Goal: Task Accomplishment & Management: Manage account settings

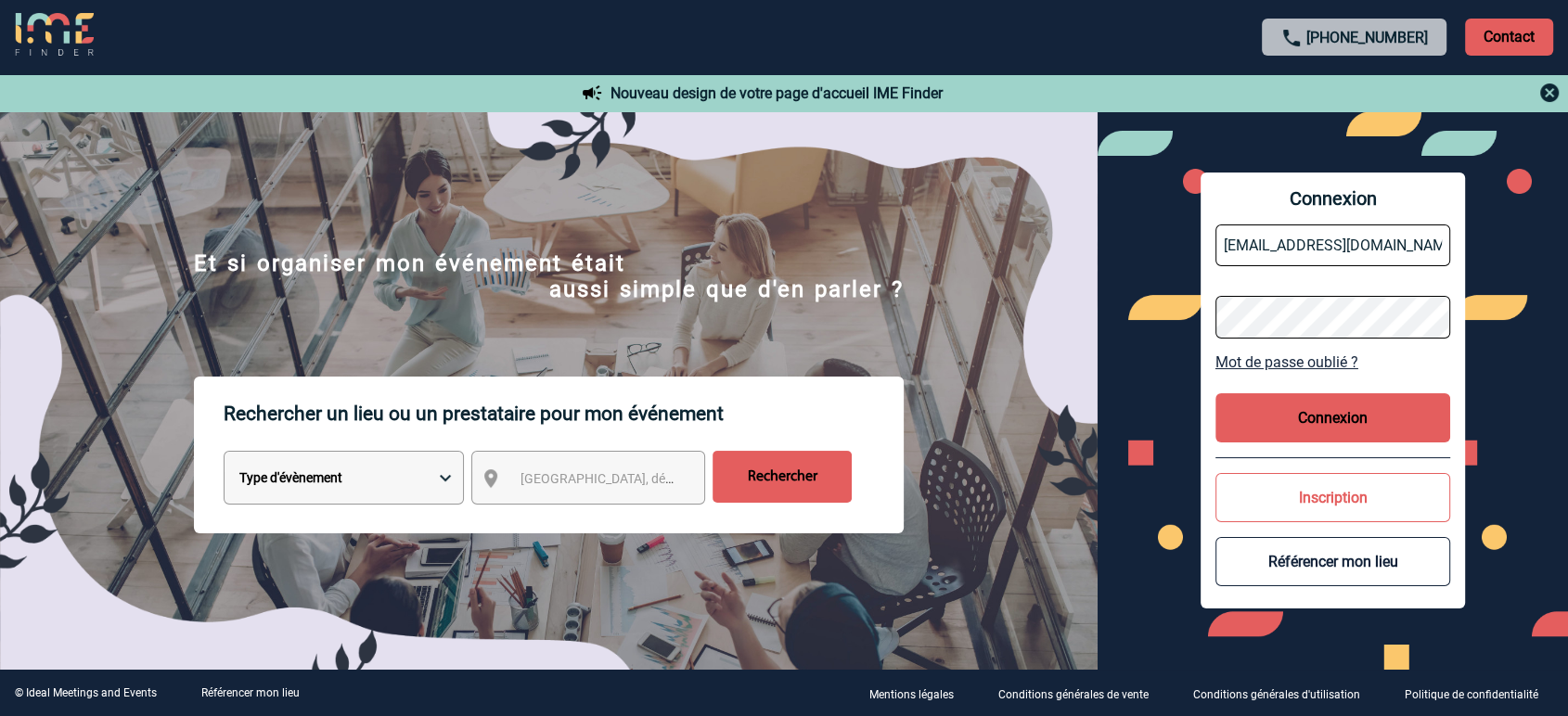
drag, startPoint x: 1272, startPoint y: 241, endPoint x: 1287, endPoint y: 269, distance: 31.8
click at [1272, 241] on input "[EMAIL_ADDRESS][DOMAIN_NAME]" at bounding box center [1333, 244] width 236 height 42
type input "[EMAIL_ADDRESS][DOMAIN_NAME]"
click at [1305, 428] on button "Connexion" at bounding box center [1333, 417] width 236 height 49
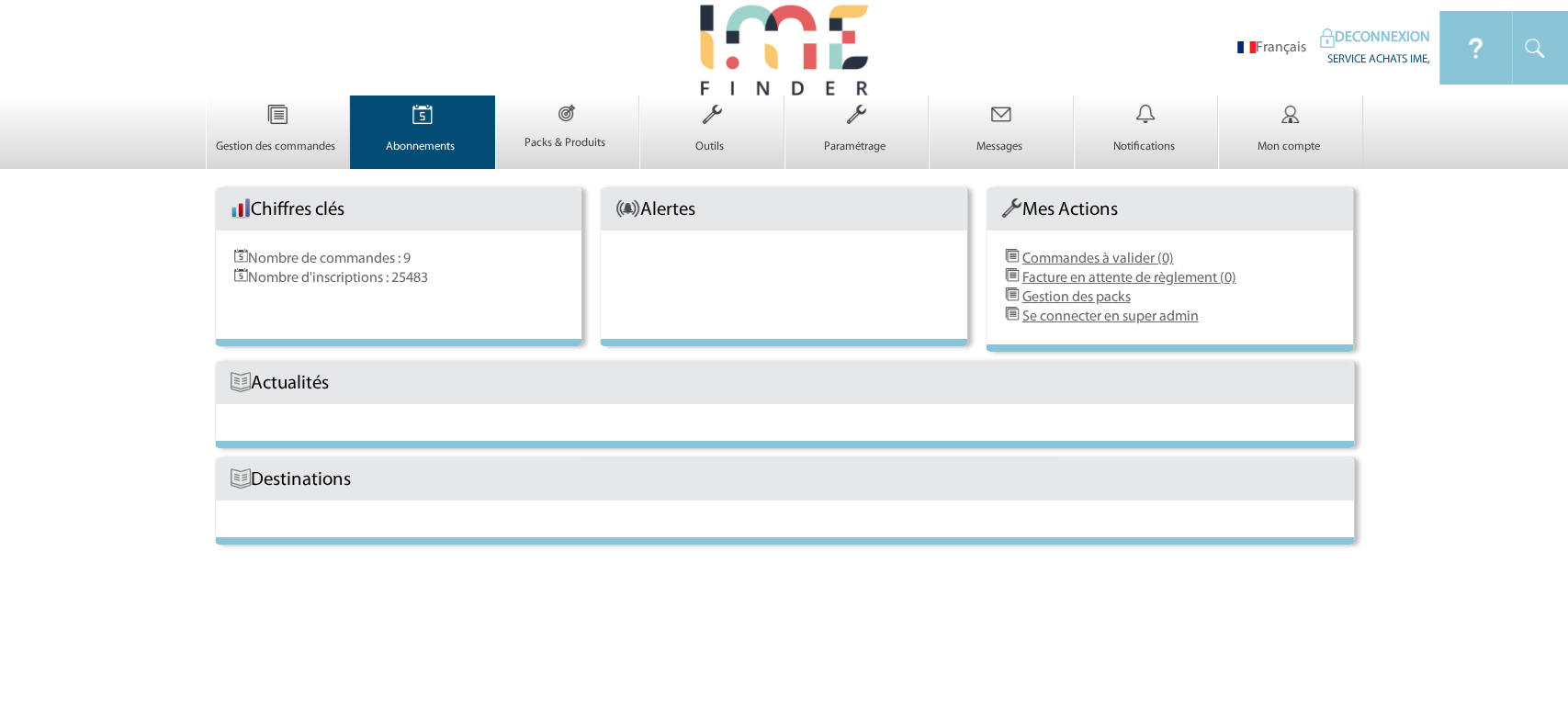
click at [403, 148] on p "Abonnements" at bounding box center [420, 146] width 138 height 14
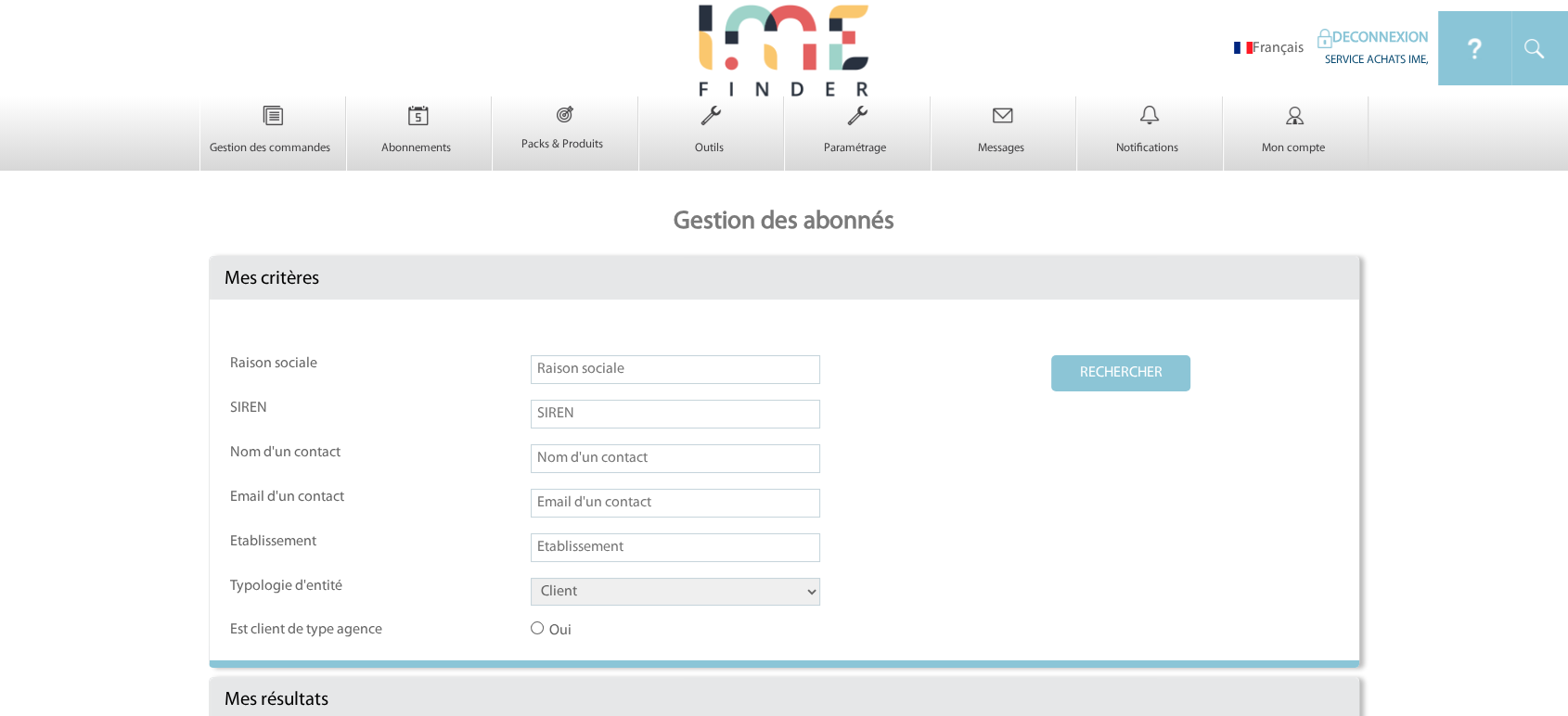
click at [540, 365] on input "text" at bounding box center [675, 370] width 289 height 29
paste input "Maison Heler Metz Curi"
type input "Maison Heler Metz Curi"
click at [623, 596] on select "Client Fournisseur Agence Promoteur Genius Backoffice" at bounding box center [675, 592] width 289 height 28
select select "FOURNISSEUR"
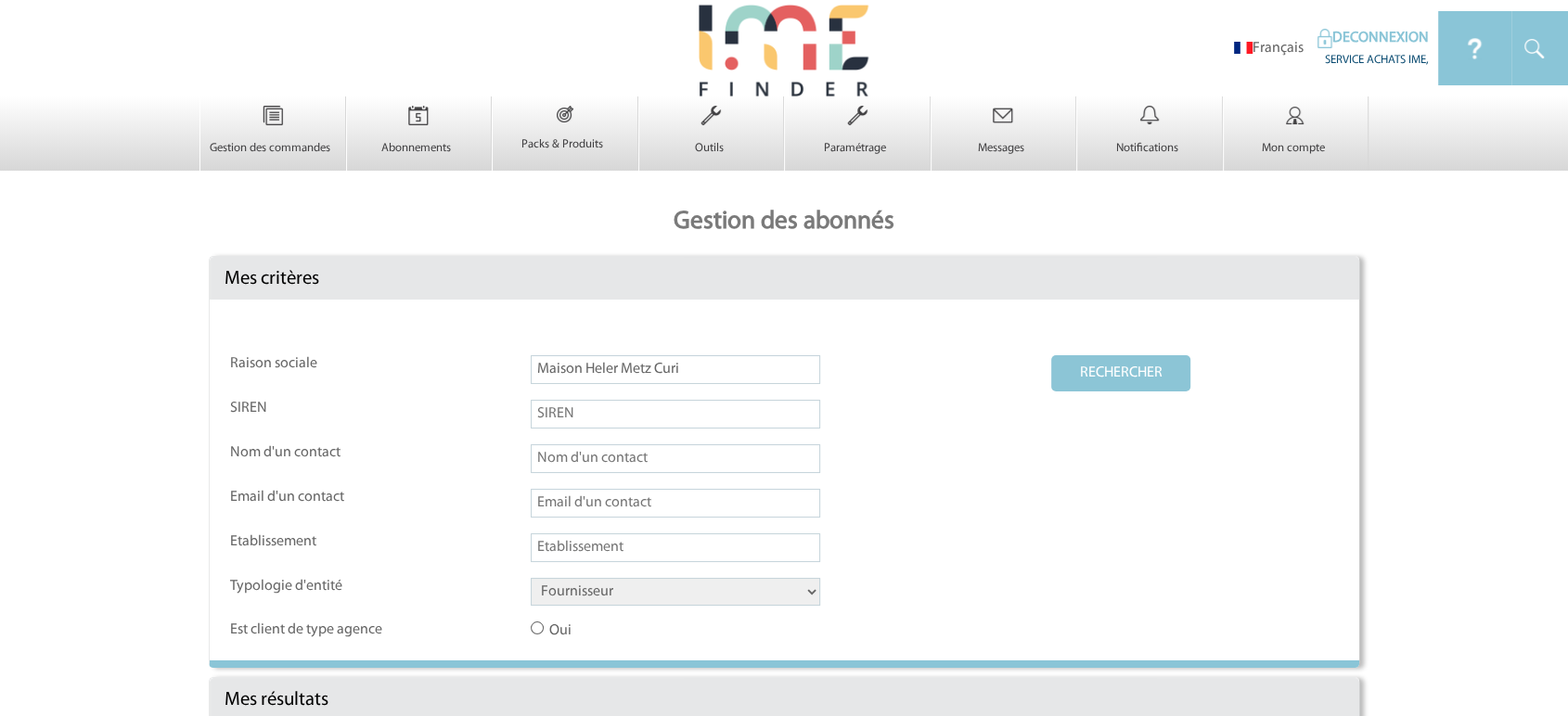
click at [531, 580] on select "Client Fournisseur Agence Promoteur Genius Backoffice" at bounding box center [675, 592] width 289 height 28
click at [1072, 362] on button "RECHERCHER" at bounding box center [1120, 373] width 139 height 36
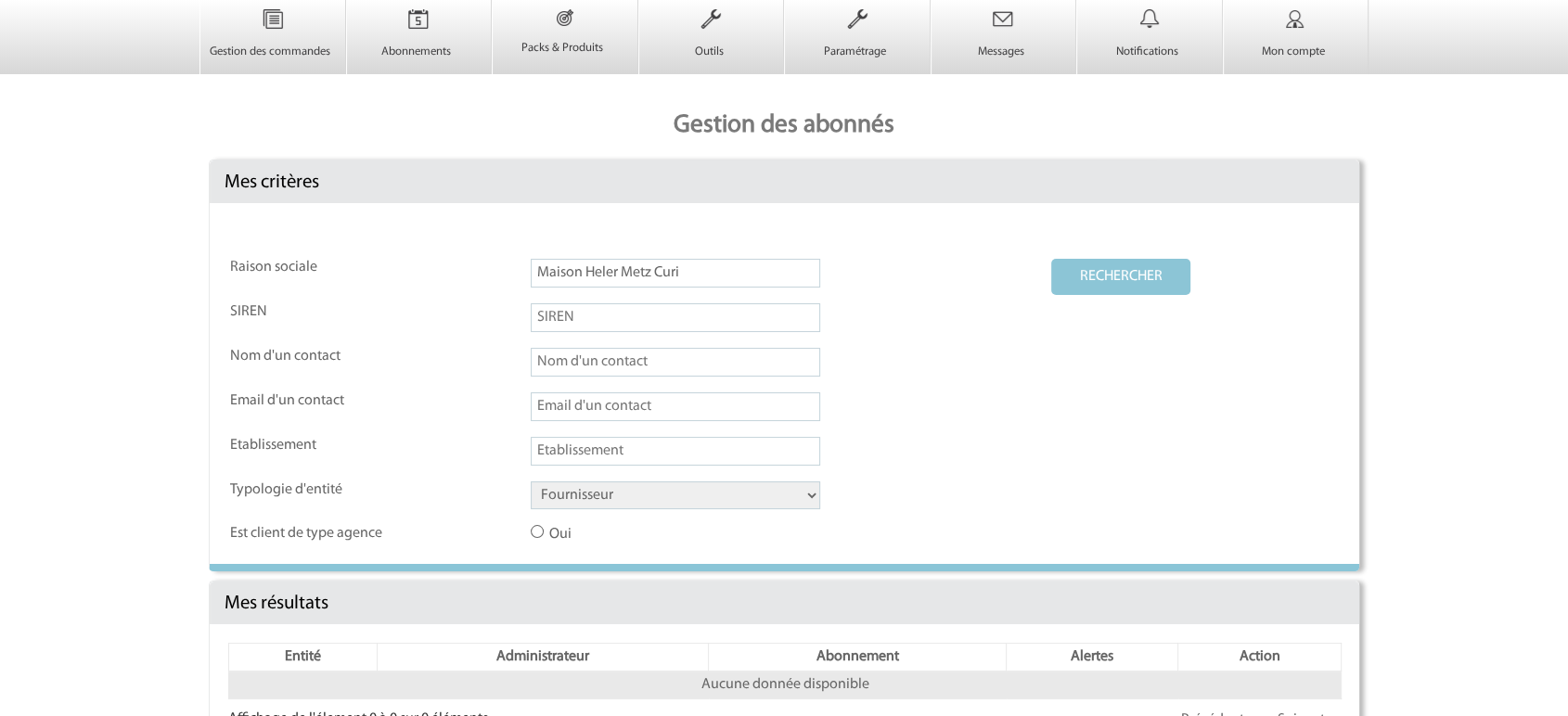
scroll to position [177, 0]
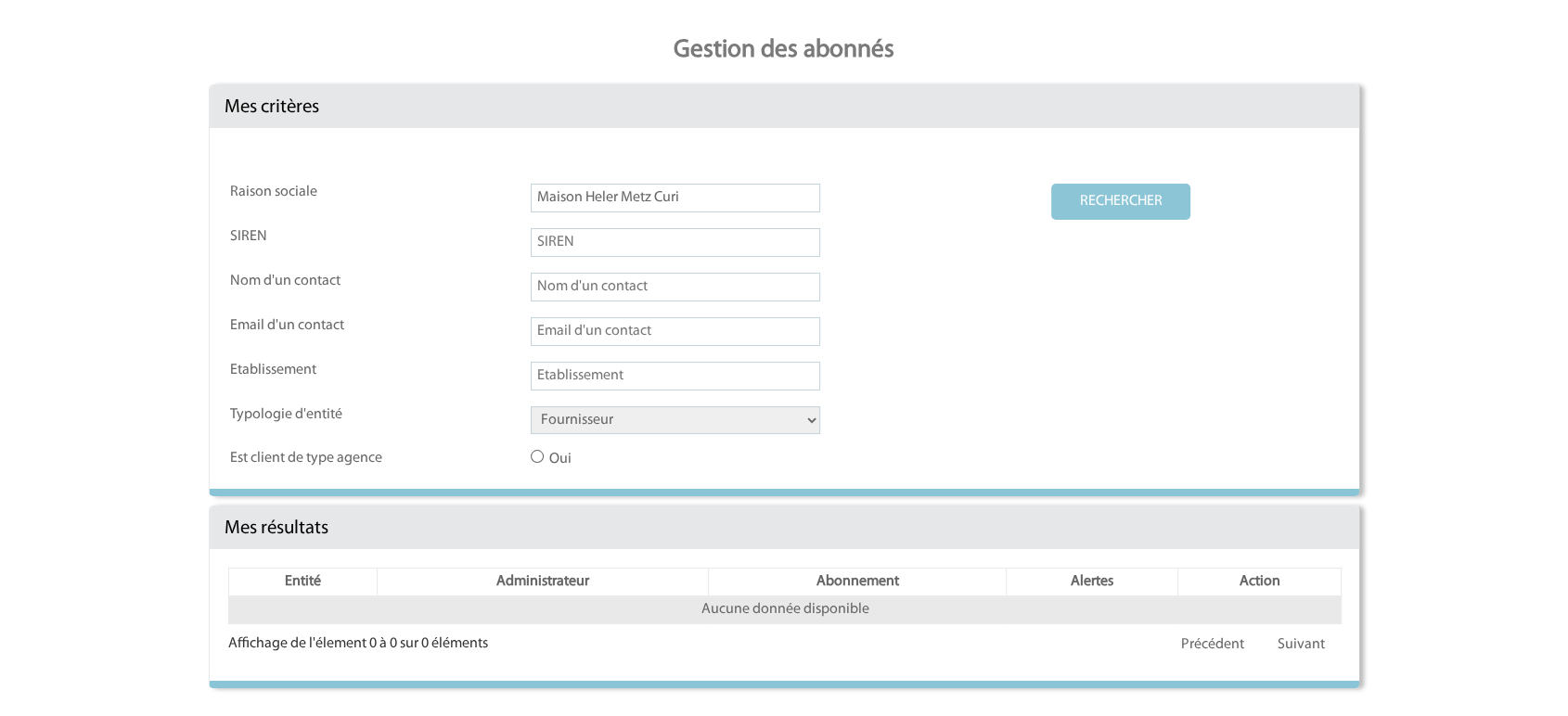
click at [719, 212] on td "Maison Heler Metz Curi" at bounding box center [790, 205] width 519 height 43
click at [719, 202] on input "Maison Heler Metz Curi" at bounding box center [675, 198] width 289 height 29
drag, startPoint x: 613, startPoint y: 191, endPoint x: 1023, endPoint y: 190, distance: 410.0
click at [1023, 190] on td "Maison Heler Metz Curi" at bounding box center [790, 205] width 519 height 43
type input "Maison Heler"
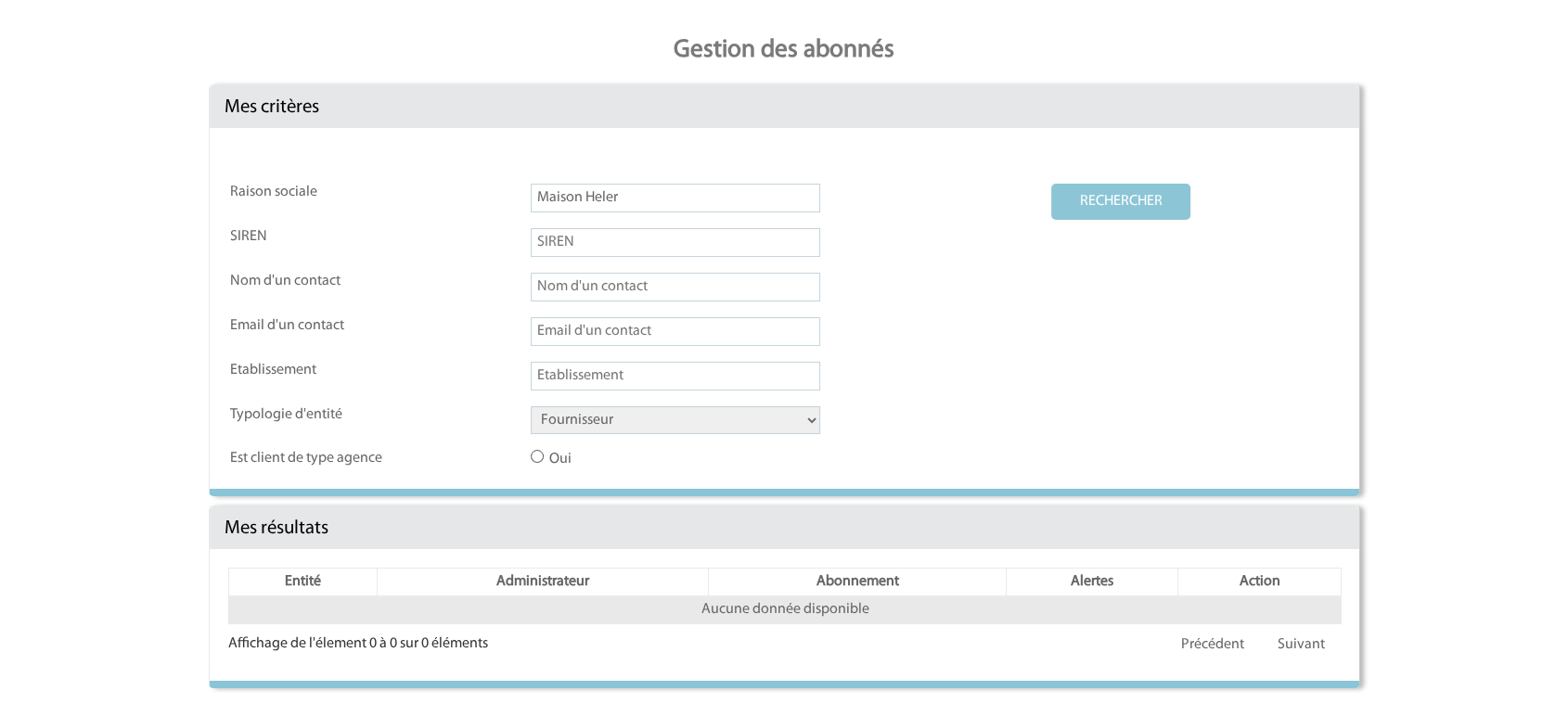
click at [1051, 183] on button "RECHERCHER" at bounding box center [1120, 201] width 139 height 36
click at [1090, 194] on button "RECHERCHER" at bounding box center [1120, 201] width 139 height 36
click at [1102, 201] on button "RECHERCHER" at bounding box center [1120, 201] width 139 height 36
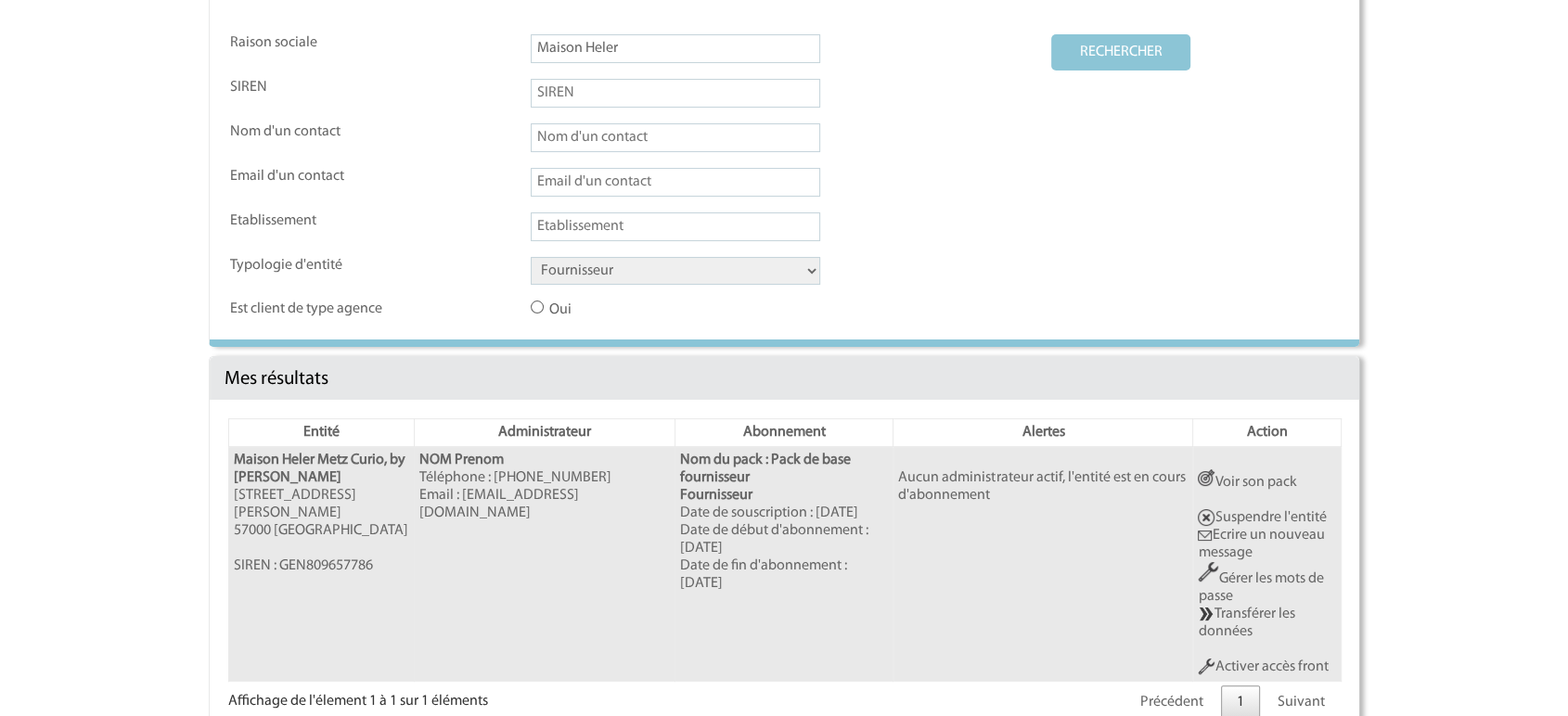
scroll to position [386, 0]
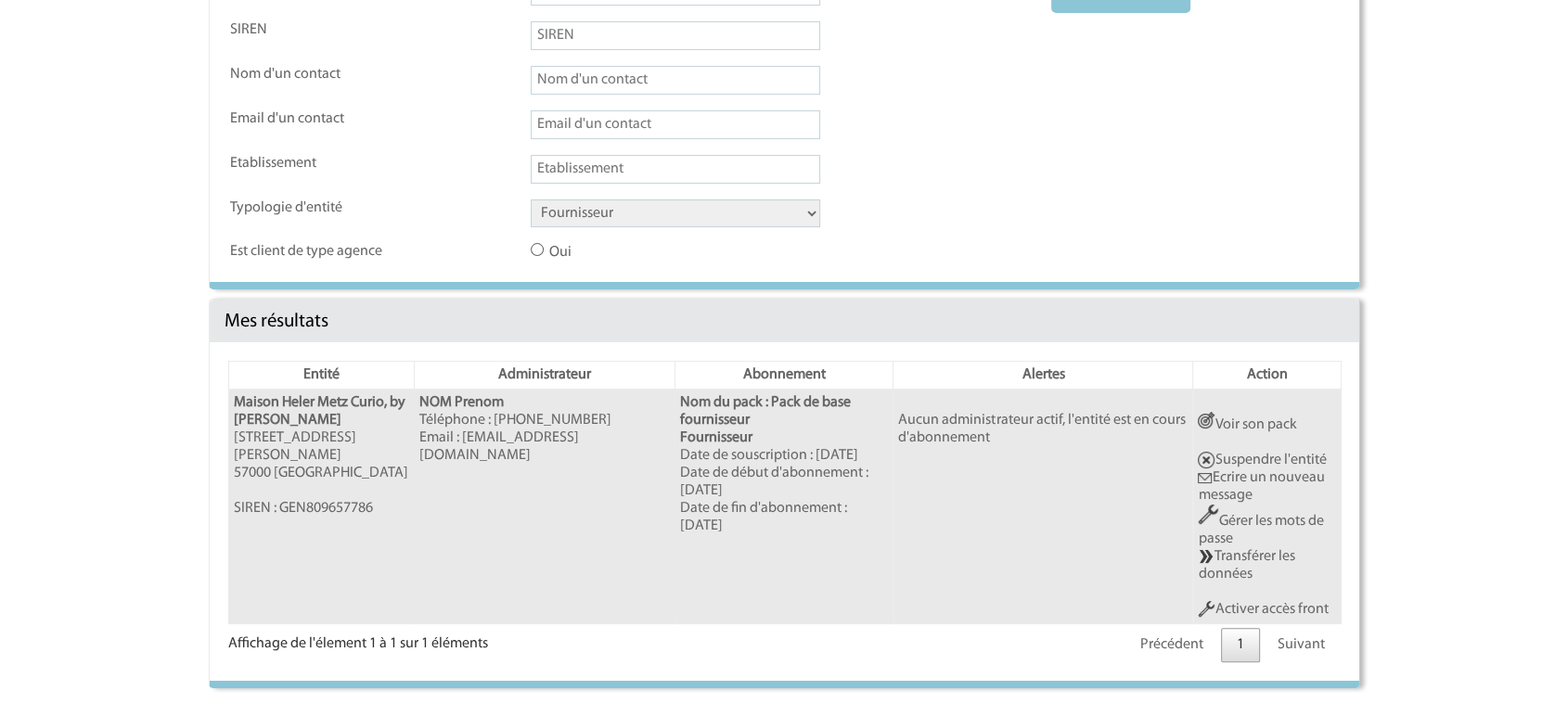
drag, startPoint x: 654, startPoint y: 451, endPoint x: 420, endPoint y: 449, distance: 234.0
click at [420, 449] on td "NOM Prenom Téléphone : 03 56 63 16 31 Email : commercial@maisonhelermetz.com" at bounding box center [543, 507] width 261 height 235
copy td "commercial@maisonhelermetz.com"
click at [1226, 609] on link "Activer accès front" at bounding box center [1263, 609] width 130 height 15
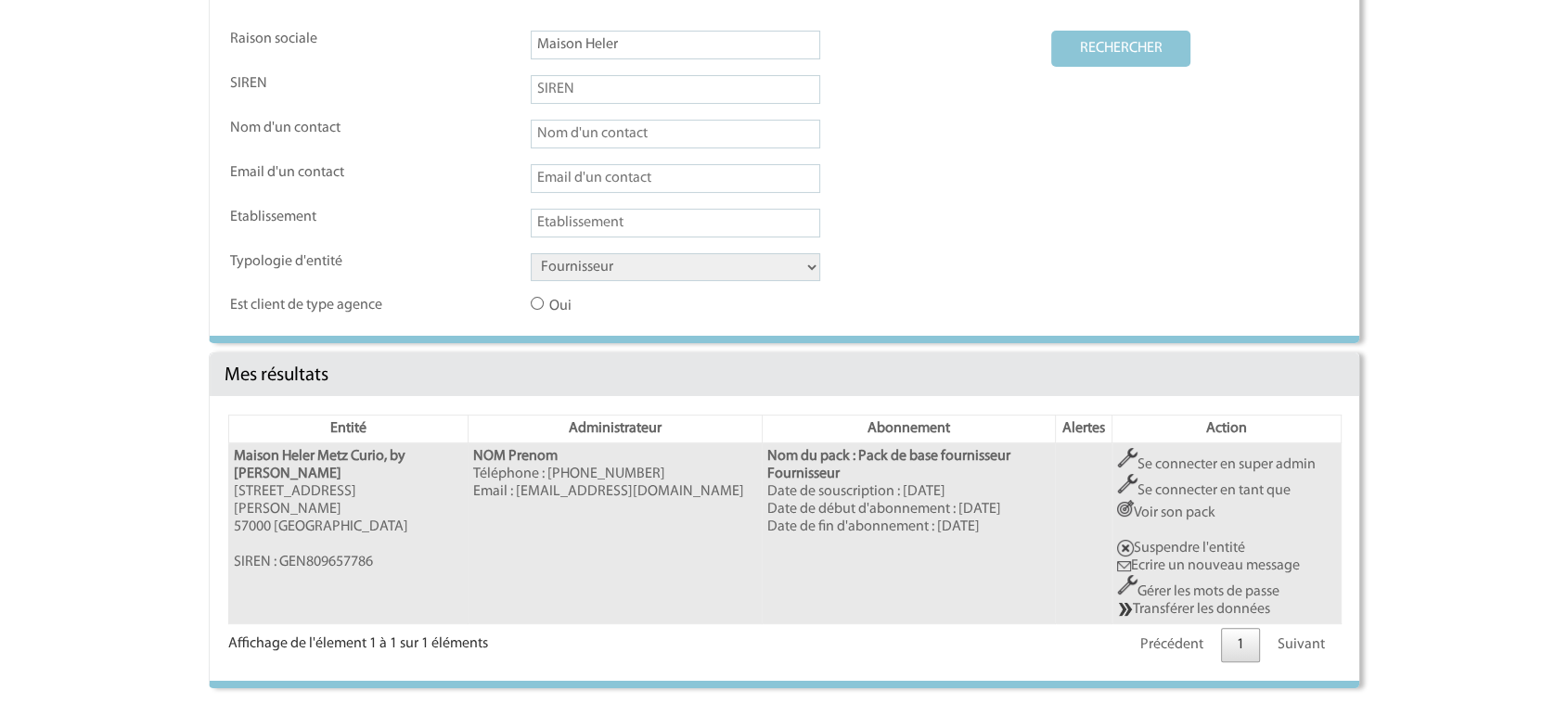
scroll to position [0, 0]
